Goal: Check status

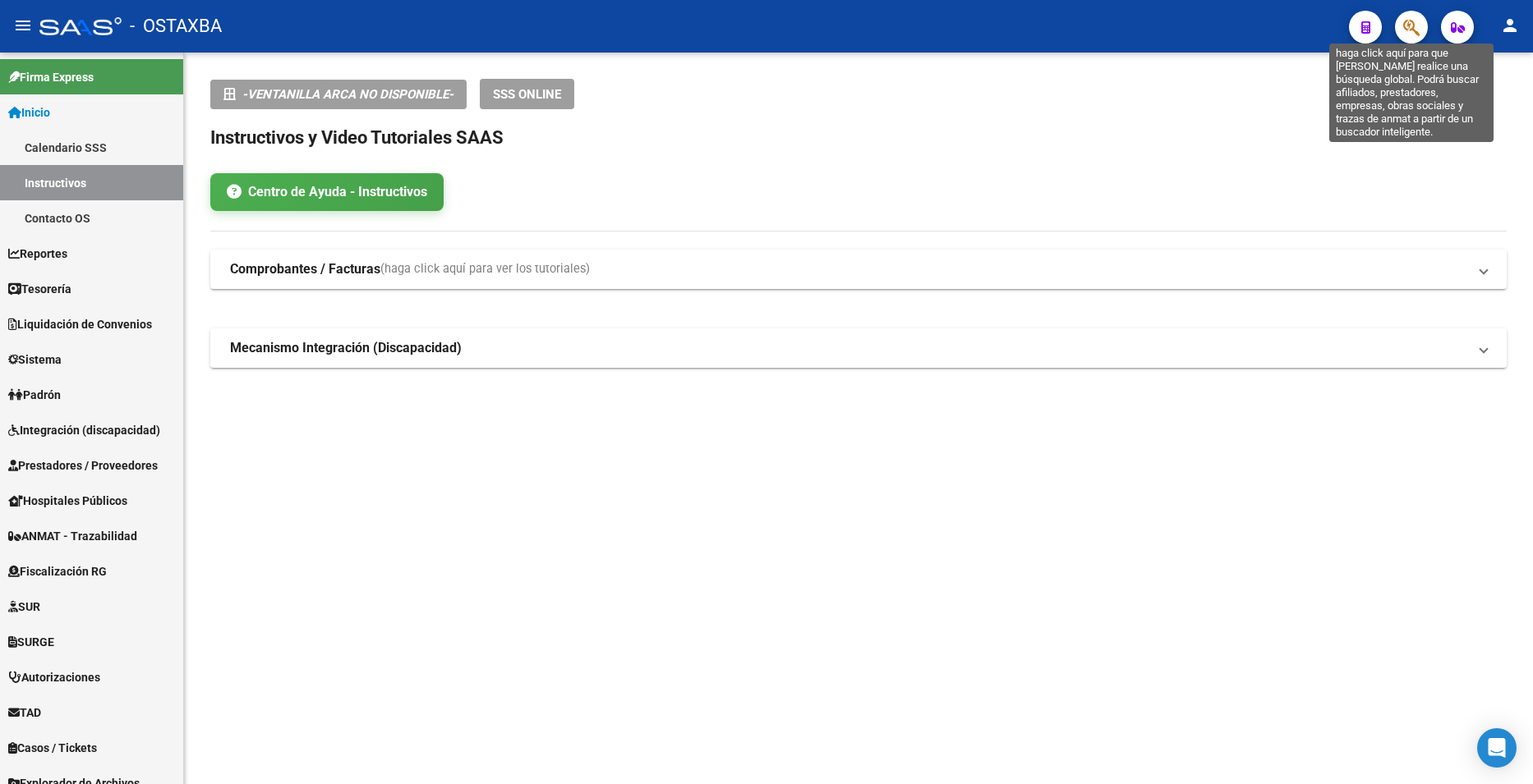
click at [1404, 25] on icon "button" at bounding box center [1410, 27] width 16 height 19
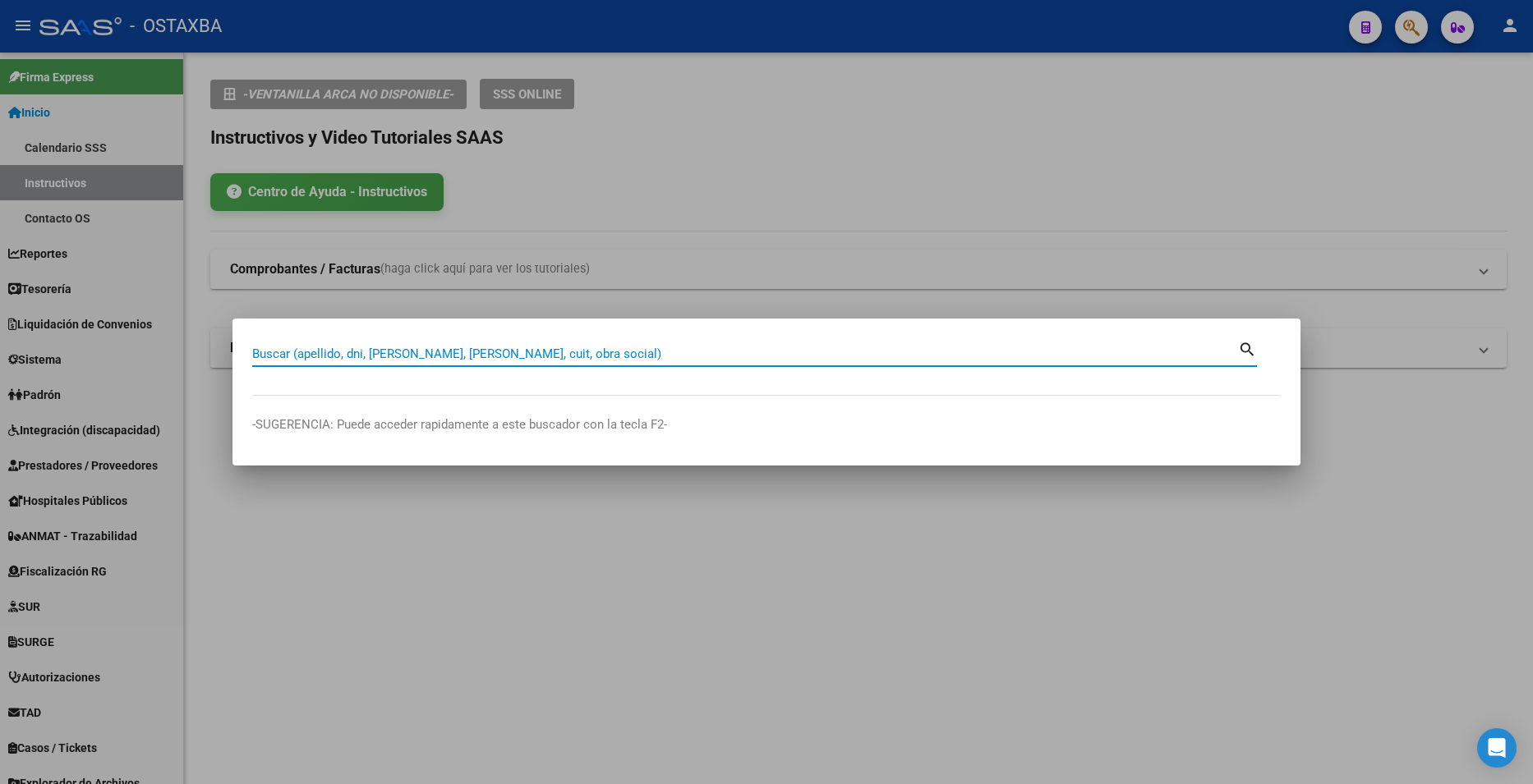
paste input "18255585"
type input "18255585"
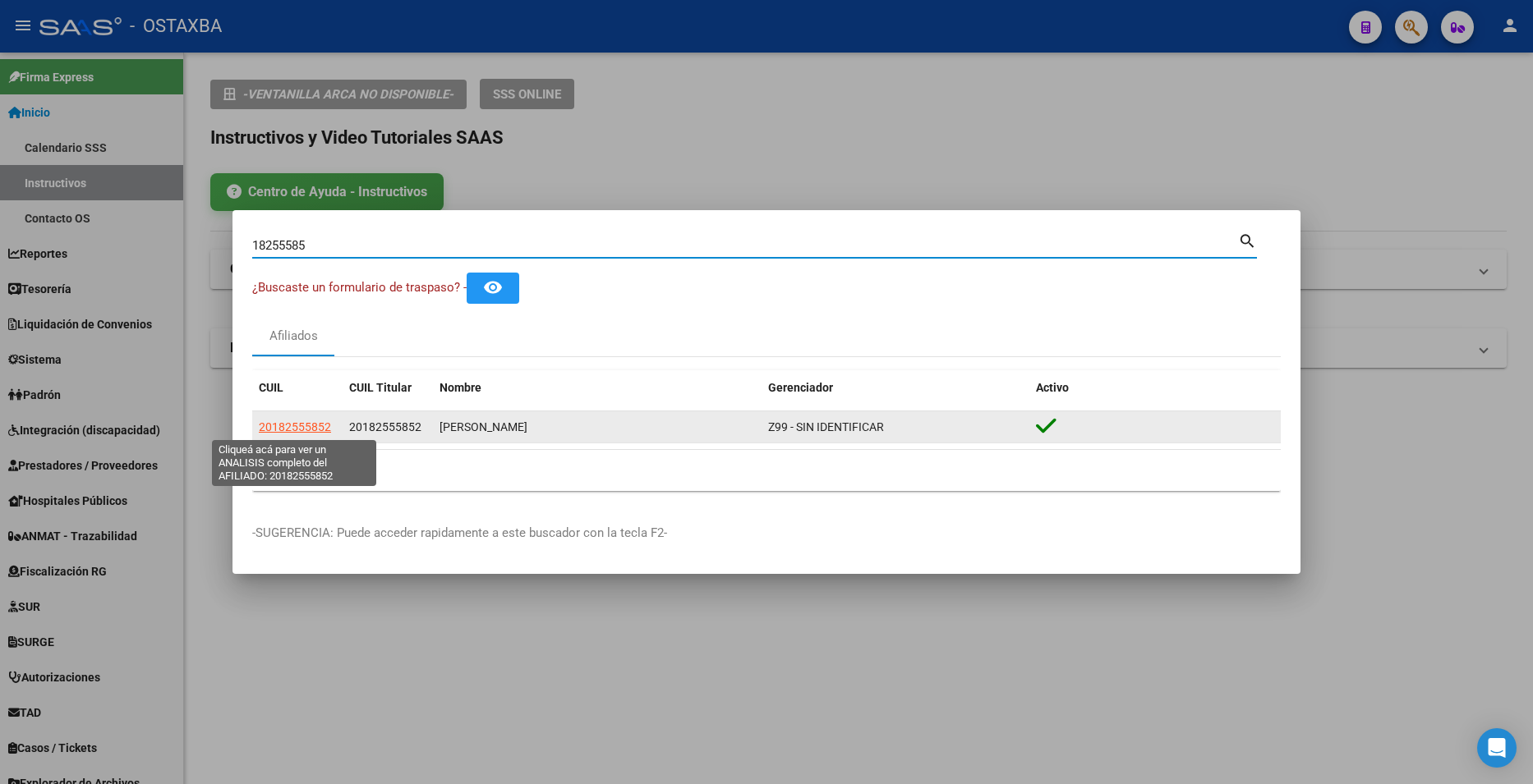
click at [307, 430] on span "20182555852" at bounding box center [294, 427] width 72 height 14
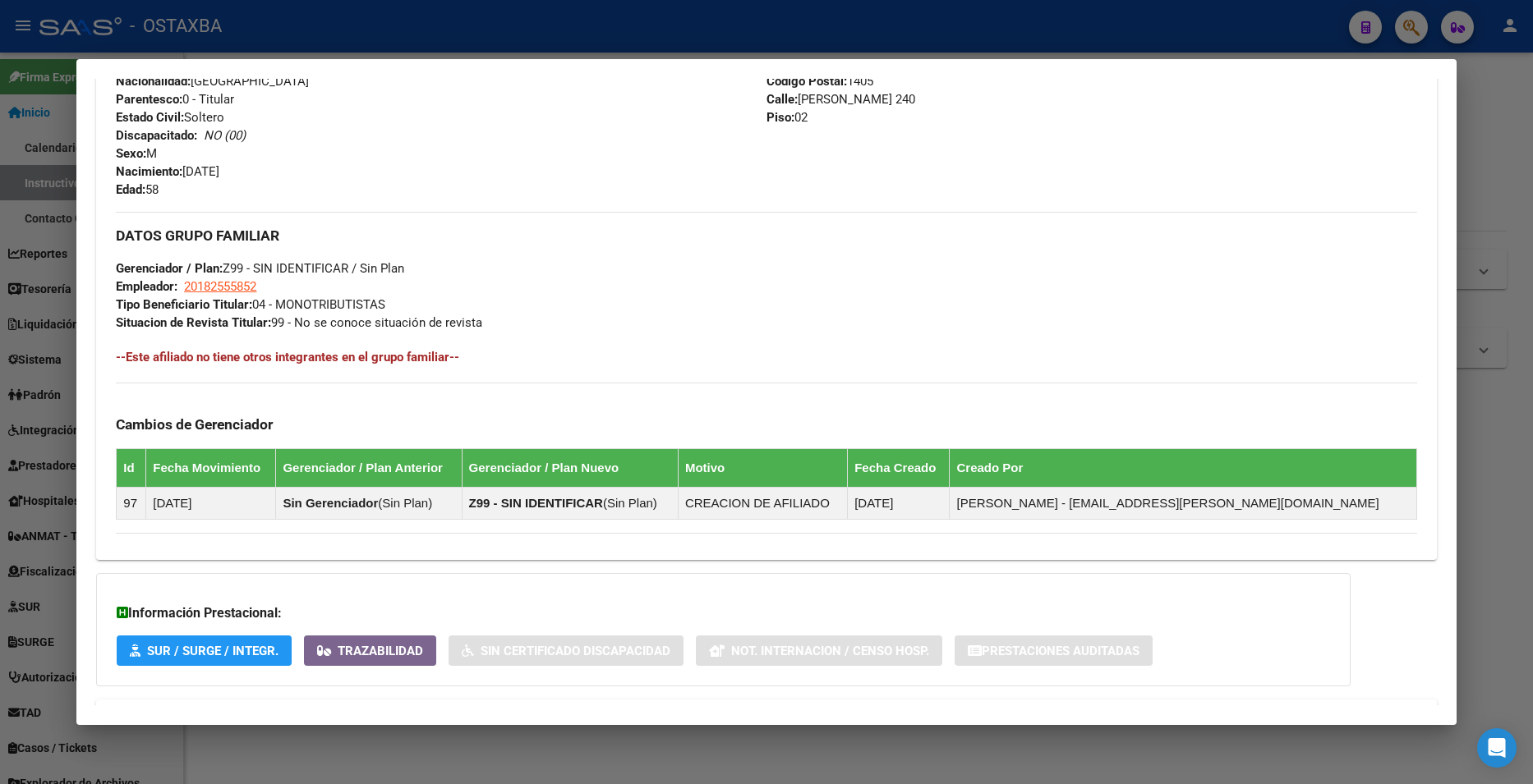
scroll to position [710, 0]
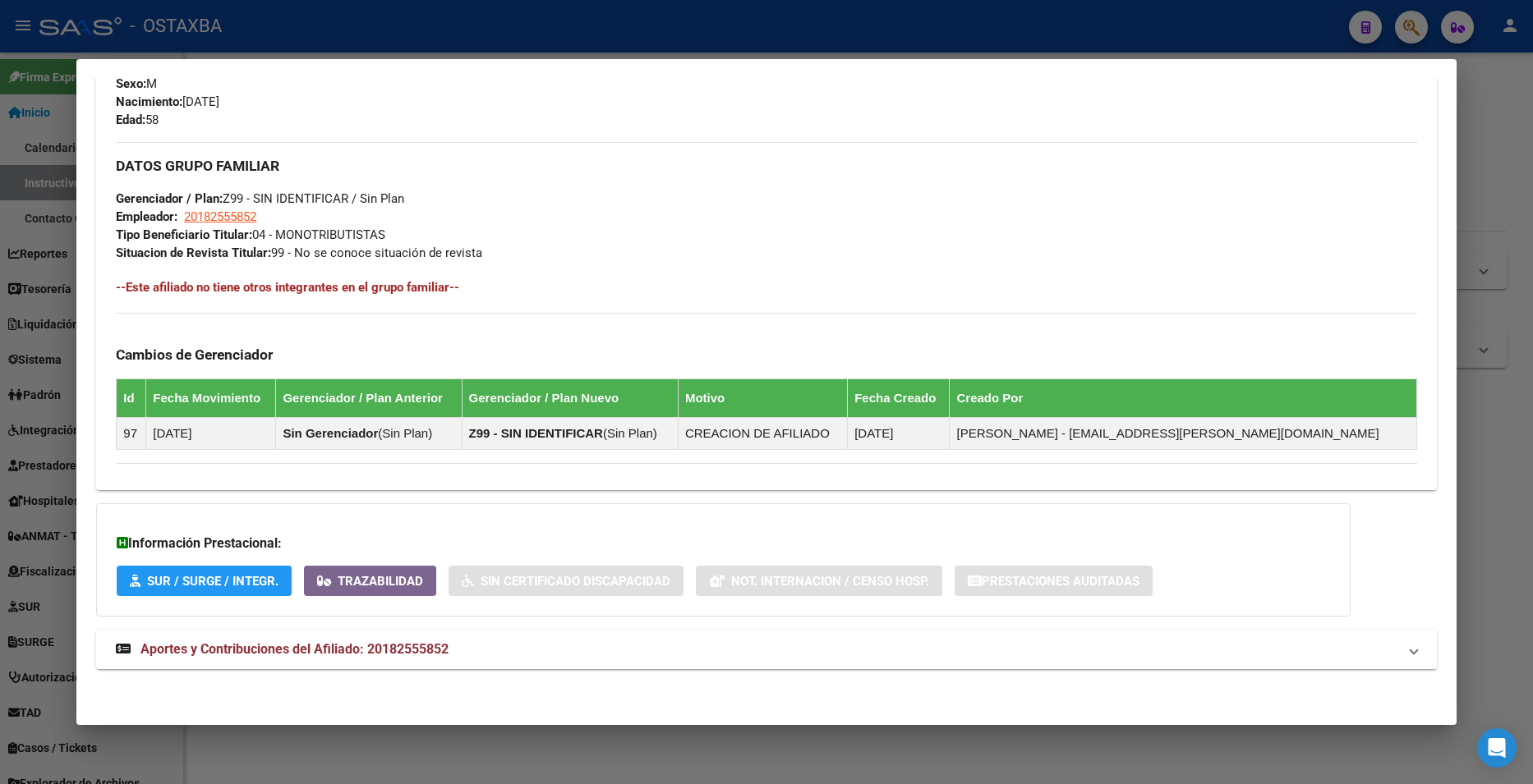
click at [407, 657] on strong "Aportes y Contribuciones del Afiliado: 20182555852" at bounding box center [282, 649] width 332 height 19
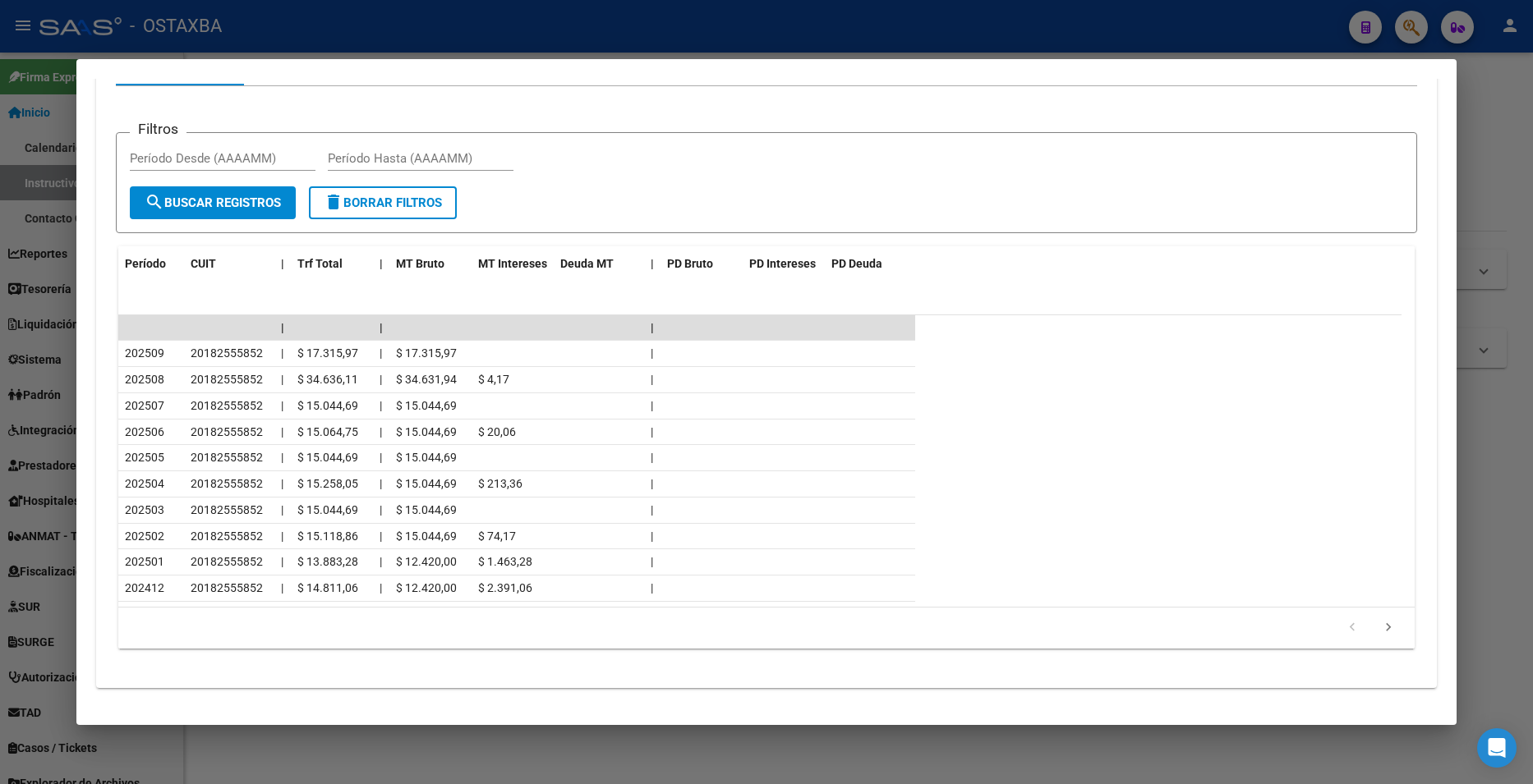
scroll to position [1447, 0]
